Goal: Information Seeking & Learning: Understand process/instructions

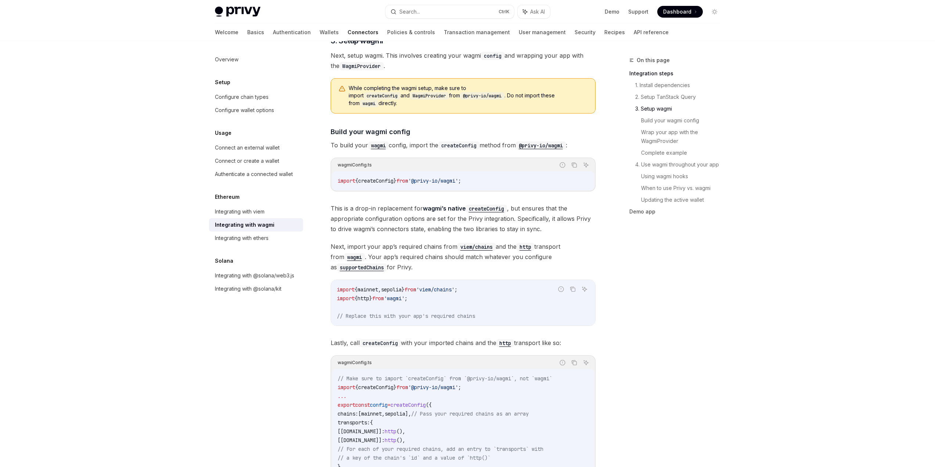
scroll to position [551, 0]
click at [576, 163] on icon "Copy the contents from the code block" at bounding box center [575, 165] width 4 height 4
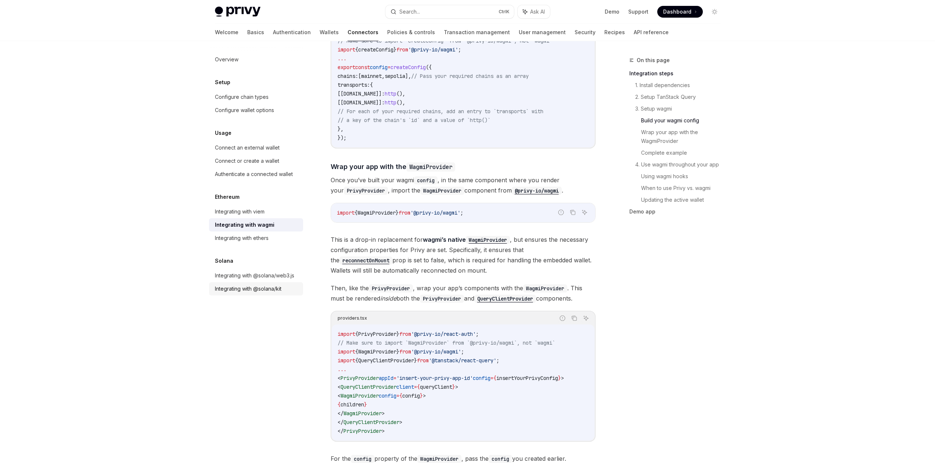
scroll to position [919, 0]
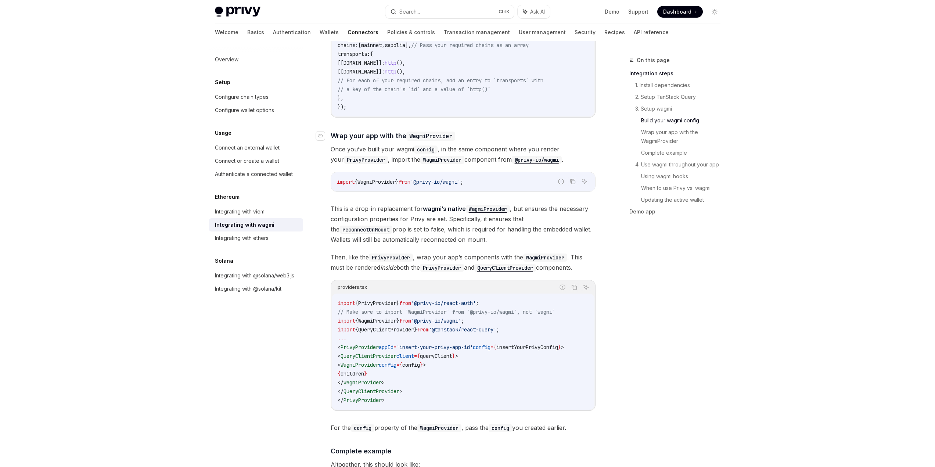
click at [347, 131] on span "Wrap your app with the WagmiProvider" at bounding box center [393, 136] width 125 height 10
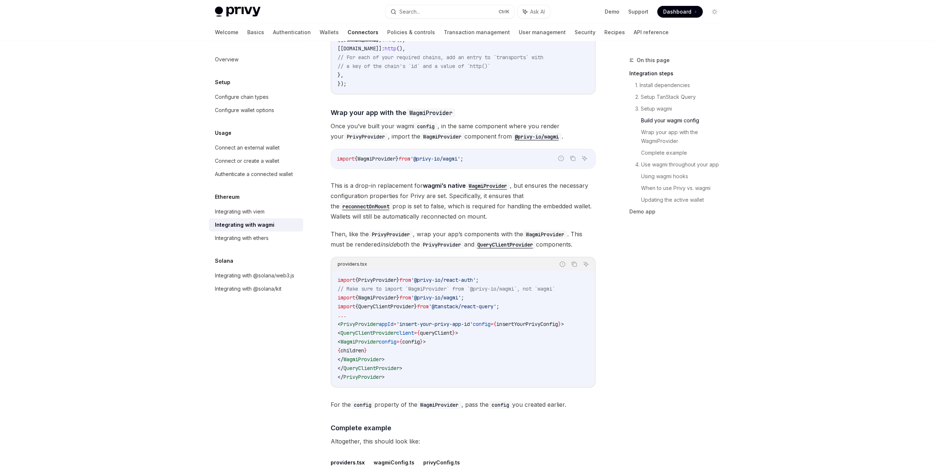
scroll to position [986, 0]
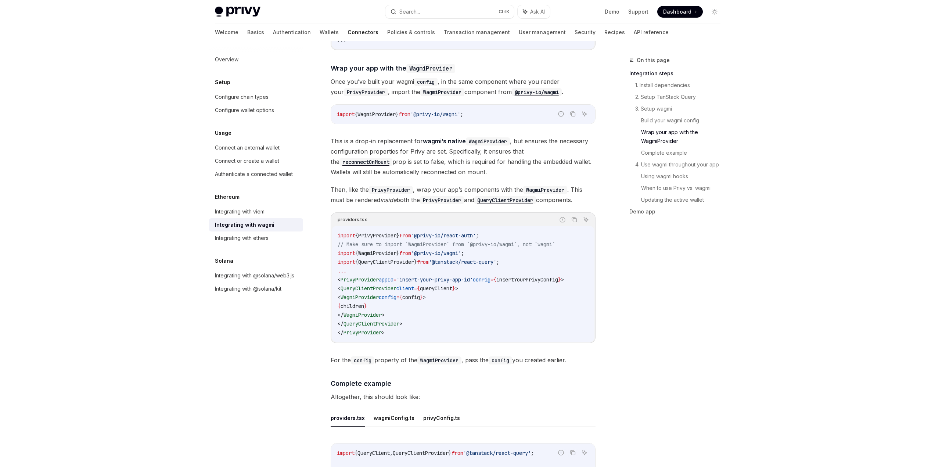
click at [321, 127] on div "Ethereum Integrating with wagmi OpenAI Open in ChatGPT OpenAI Open in ChatGPT W…" at bounding box center [394, 260] width 406 height 2380
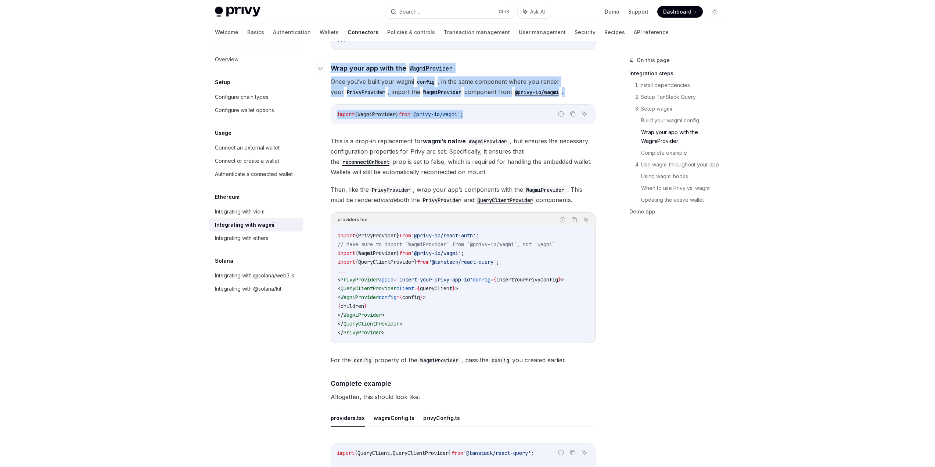
drag, startPoint x: 499, startPoint y: 108, endPoint x: 328, endPoint y: 59, distance: 178.3
click at [331, 59] on div "Wagmi is a set of React hooks for interfacing with Ethereum wallets, allowing y…" at bounding box center [463, 223] width 265 height 2235
copy div "​ Wrap your app with the WagmiProvider Once you’ve built your wagmi config , in…"
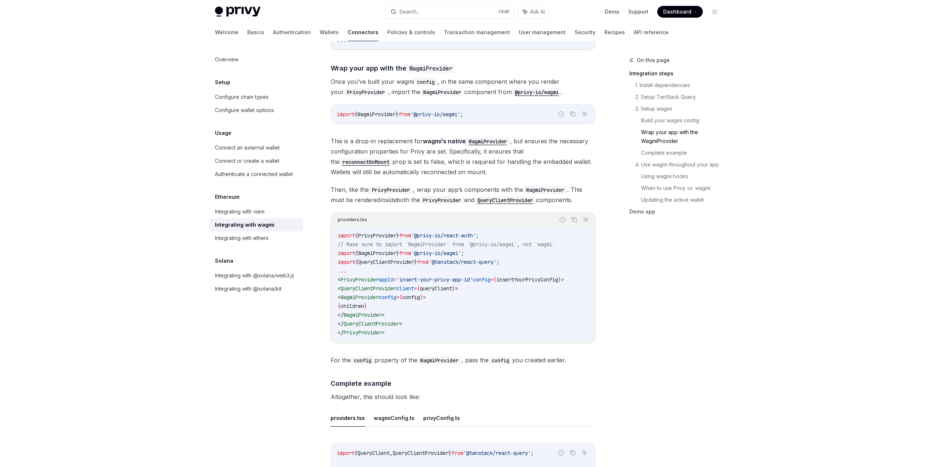
type textarea "*"
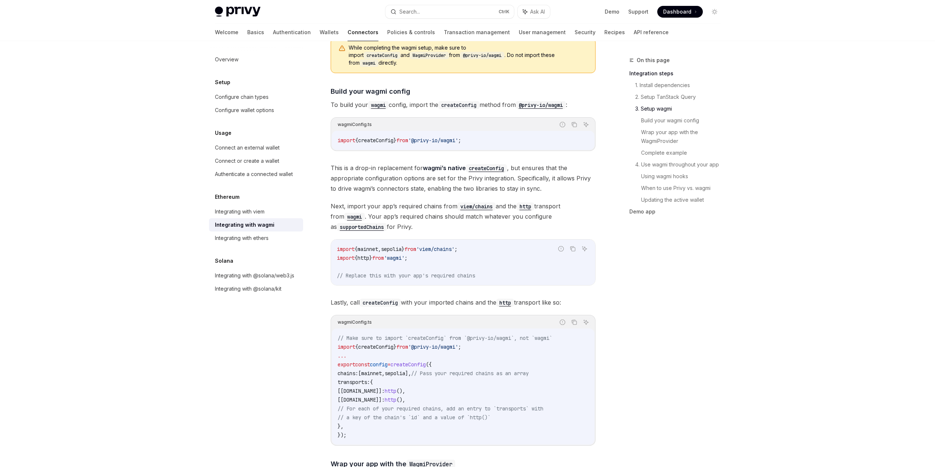
scroll to position [588, 0]
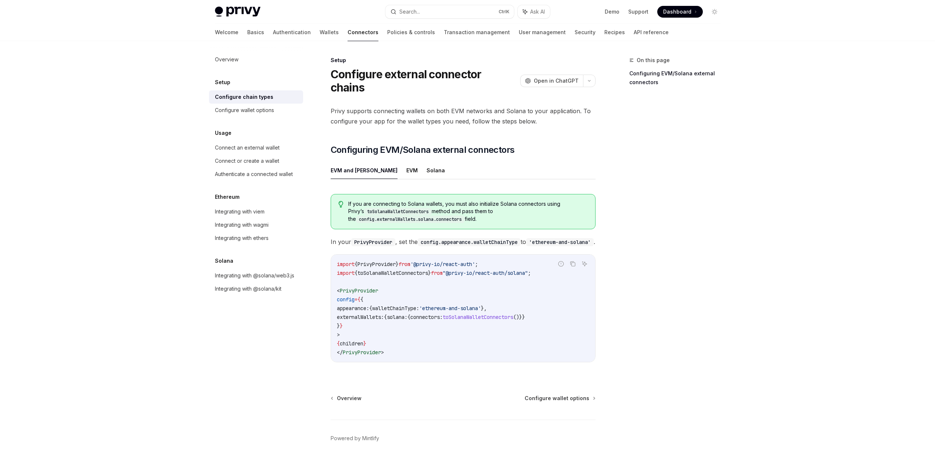
scroll to position [13, 0]
